Goal: Information Seeking & Learning: Find specific page/section

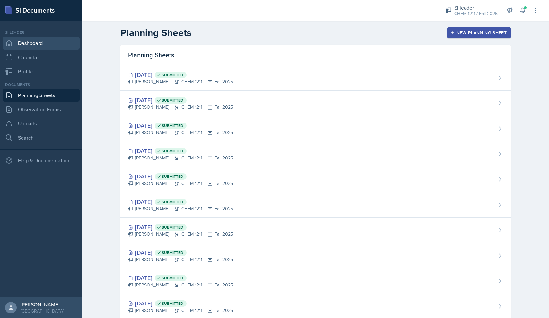
click at [64, 42] on link "Dashboard" at bounding box center [41, 43] width 77 height 13
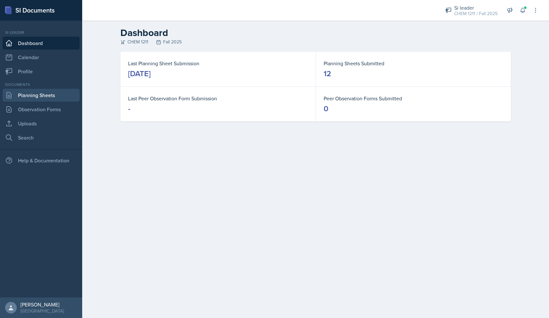
click at [57, 97] on link "Planning Sheets" at bounding box center [41, 95] width 77 height 13
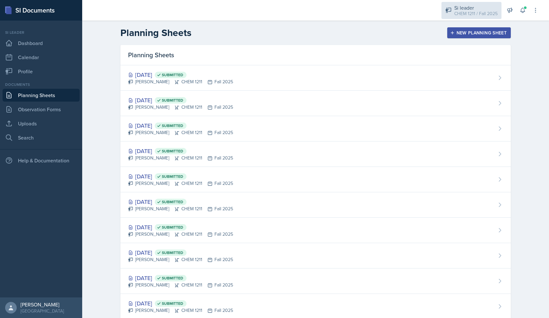
click at [469, 11] on div "CHEM 1211 / Fall 2025" at bounding box center [476, 13] width 43 height 7
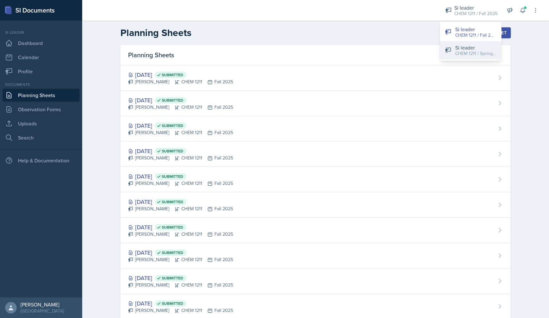
click at [460, 47] on div "Si leader" at bounding box center [476, 48] width 41 height 8
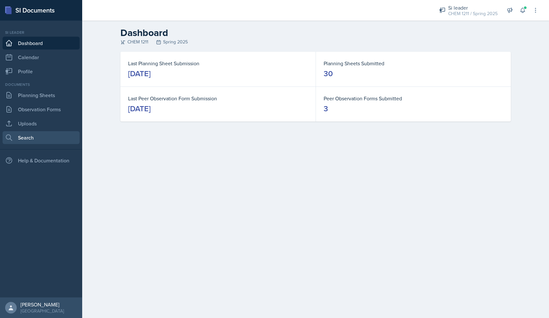
click at [48, 133] on link "Search" at bounding box center [41, 137] width 77 height 13
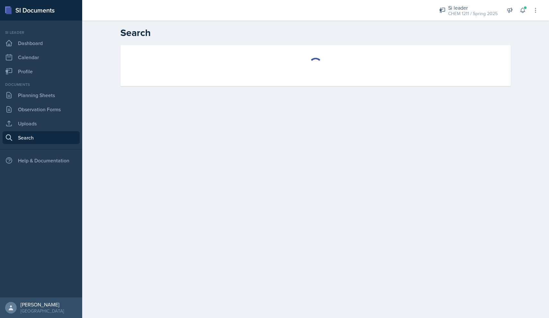
select select "all"
select select "1"
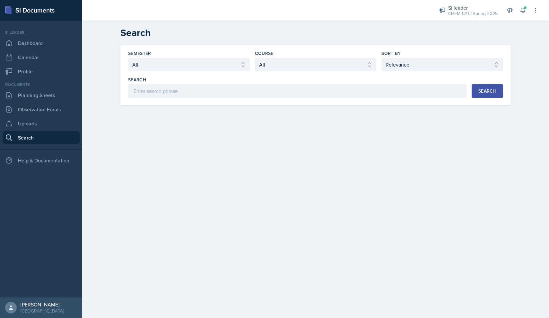
click at [188, 80] on div "Search" at bounding box center [297, 79] width 339 height 6
click at [188, 83] on div "Search" at bounding box center [297, 86] width 339 height 21
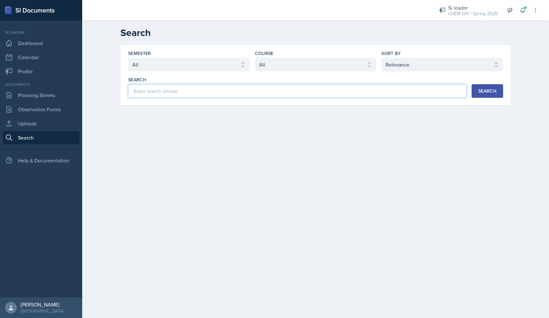
click at [186, 86] on input at bounding box center [297, 90] width 339 height 13
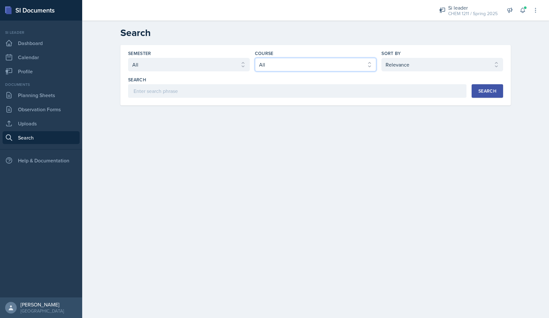
select select "3d8cb279-65cd-49af-8cf0-21e75e9e675e"
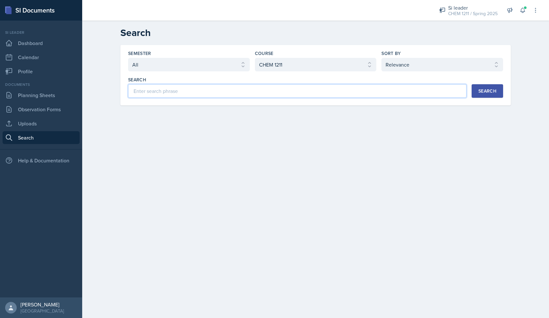
click at [398, 91] on input at bounding box center [297, 90] width 339 height 13
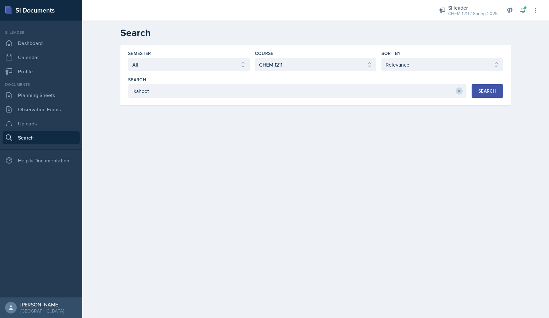
click at [497, 82] on div "Search kahoot Search" at bounding box center [315, 86] width 375 height 21
click at [495, 87] on button "Search" at bounding box center [487, 90] width 31 height 13
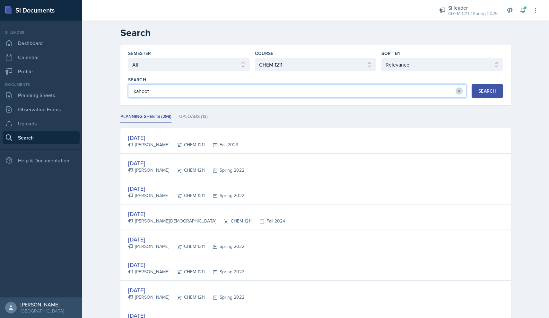
click at [190, 94] on input "kahoot" at bounding box center [297, 90] width 339 height 13
type input "kahoot unit 2"
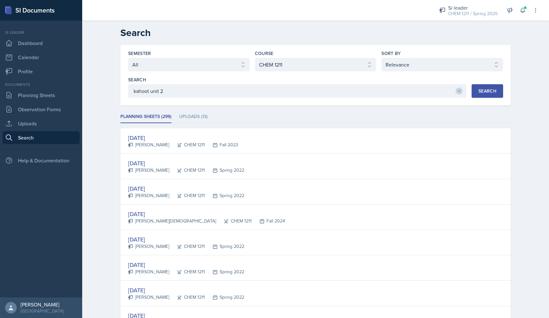
click at [475, 86] on button "Search" at bounding box center [487, 90] width 31 height 13
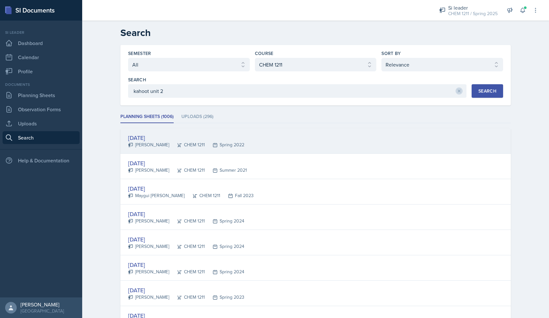
click at [380, 131] on div "[DATE] [PERSON_NAME] CHEM 1211 Spring 2022" at bounding box center [315, 140] width 391 height 25
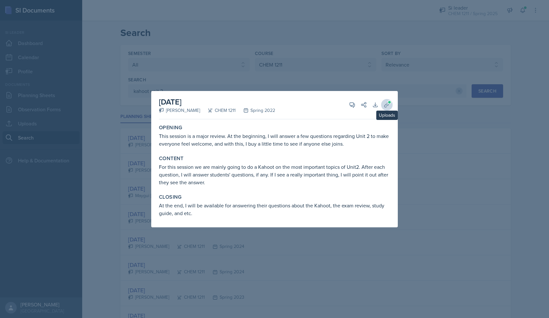
click at [383, 108] on button "Uploads" at bounding box center [387, 105] width 12 height 12
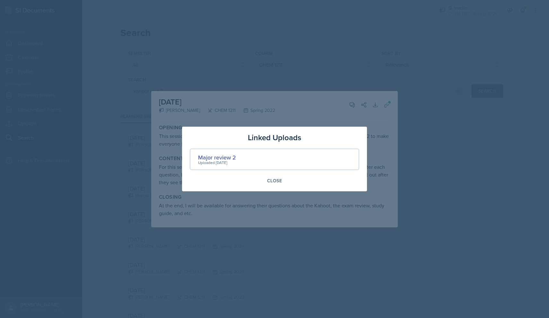
click at [232, 150] on div "Major review 2 Uploaded [DATE]" at bounding box center [275, 159] width 170 height 22
click at [231, 154] on div "Major review 2" at bounding box center [217, 157] width 38 height 9
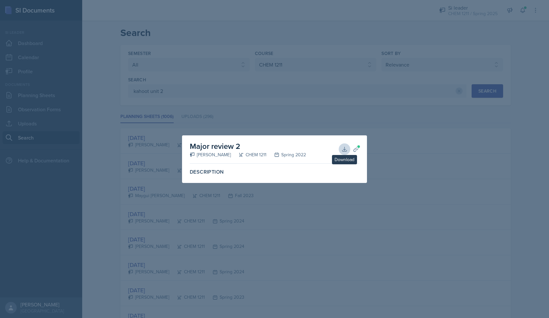
click at [349, 152] on button "Download" at bounding box center [345, 149] width 12 height 12
click at [284, 95] on div at bounding box center [274, 159] width 549 height 318
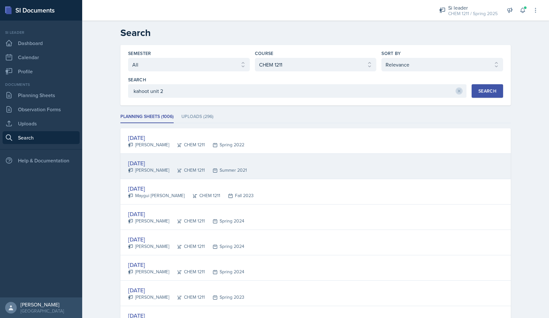
click at [297, 166] on div "[DATE] [PERSON_NAME] CHEM 1211 Summer 2021" at bounding box center [315, 166] width 391 height 25
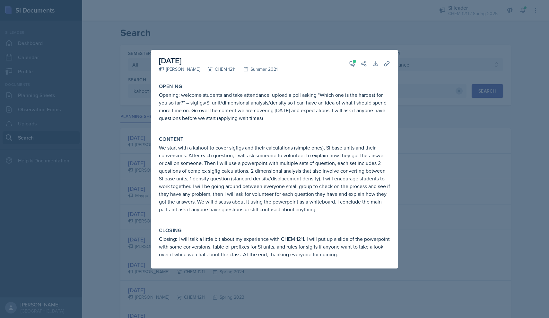
click at [426, 143] on div at bounding box center [274, 159] width 549 height 318
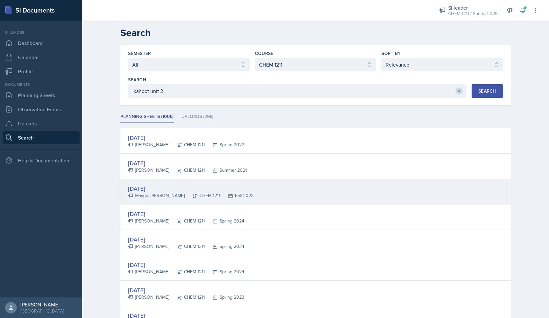
click at [265, 199] on div "[DATE] Maygui [PERSON_NAME] CHEM 1211 Fall 2023" at bounding box center [315, 191] width 391 height 25
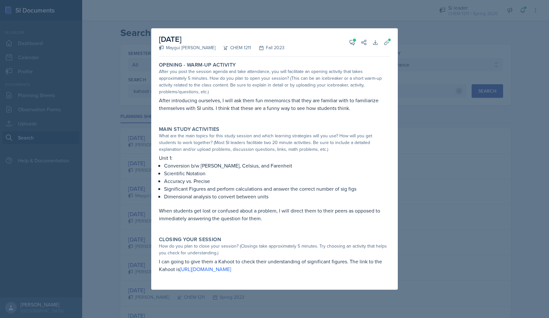
click at [415, 215] on div at bounding box center [274, 159] width 549 height 318
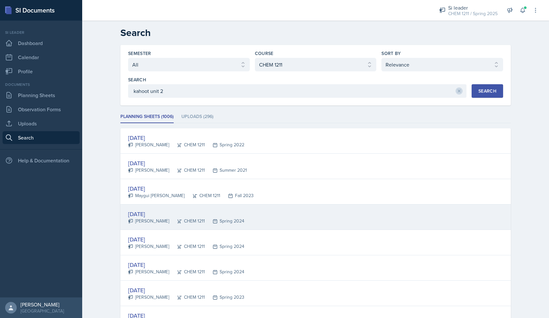
click at [303, 218] on div "[DATE] [PERSON_NAME] CHEM 1211 Spring 2024" at bounding box center [315, 216] width 391 height 25
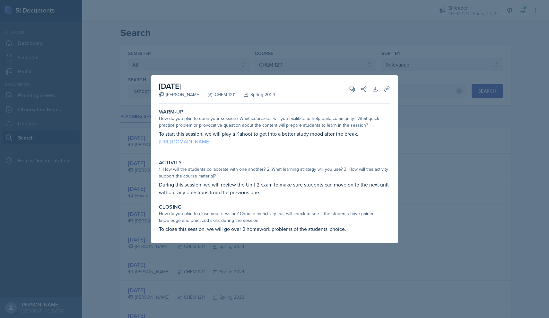
click at [210, 144] on link "[URL][DOMAIN_NAME]" at bounding box center [184, 141] width 51 height 7
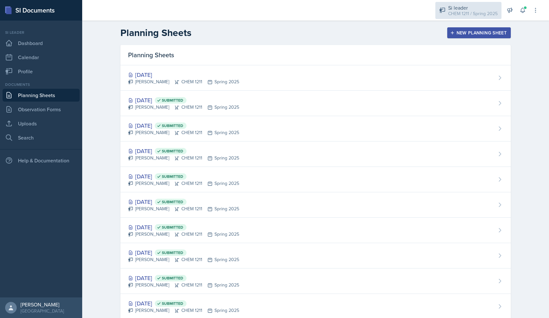
click at [485, 10] on div "CHEM 1211 / Spring 2025" at bounding box center [473, 13] width 49 height 7
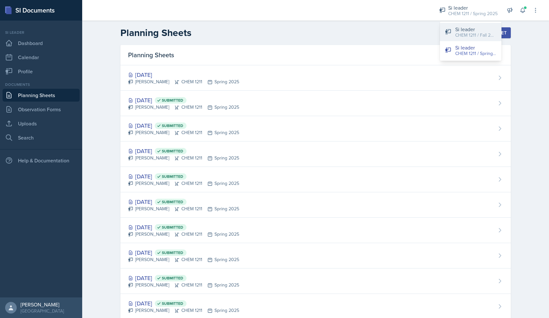
click at [468, 32] on div "CHEM 1211 / Fall 2025" at bounding box center [476, 35] width 41 height 7
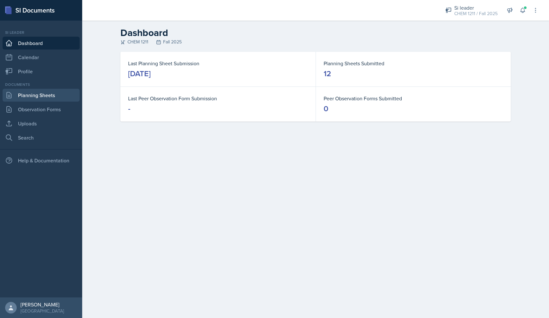
click at [69, 98] on link "Planning Sheets" at bounding box center [41, 95] width 77 height 13
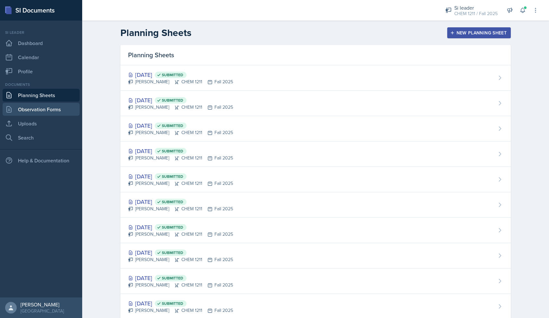
click at [60, 106] on link "Observation Forms" at bounding box center [41, 109] width 77 height 13
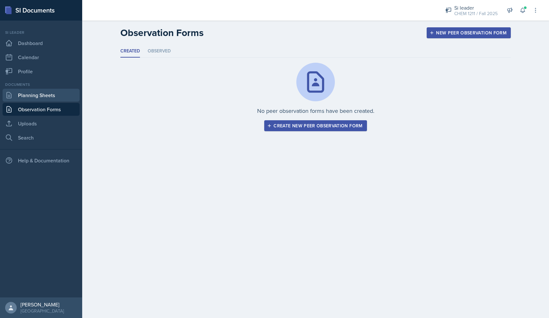
click at [55, 101] on link "Planning Sheets" at bounding box center [41, 95] width 77 height 13
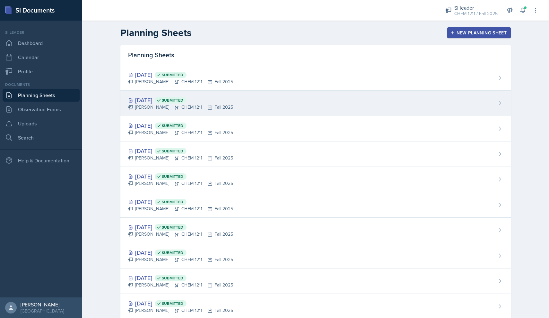
click at [147, 99] on div "Oct 1st, 2025 Submitted" at bounding box center [180, 100] width 105 height 9
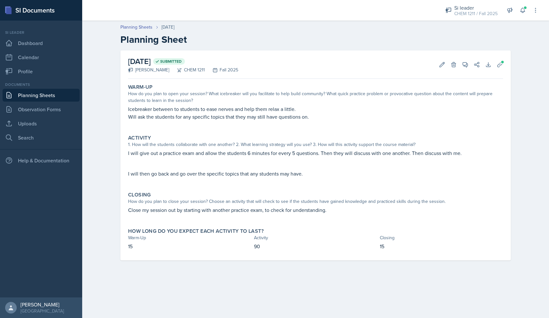
click at [502, 58] on div "October 1st, 2025 Submitted Markcharles Ogunjiofor CHEM 1211 Fall 2025 Edit Del…" at bounding box center [315, 64] width 375 height 28
click at [502, 59] on button "Uploads" at bounding box center [501, 65] width 12 height 12
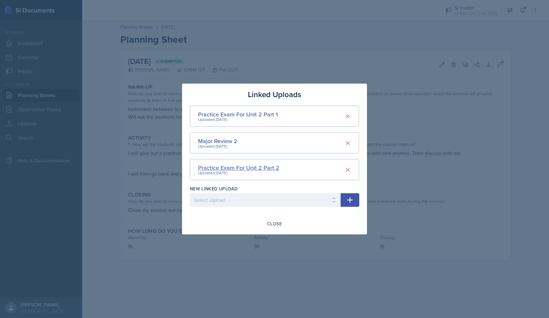
click at [259, 169] on div "Practice Exam For Unit 2 Part 2" at bounding box center [238, 167] width 81 height 9
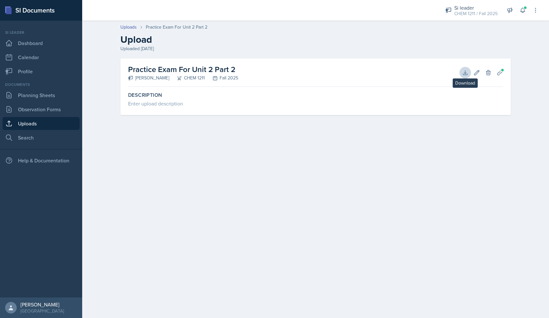
click at [466, 74] on icon at bounding box center [465, 72] width 6 height 6
